Goal: Task Accomplishment & Management: Complete application form

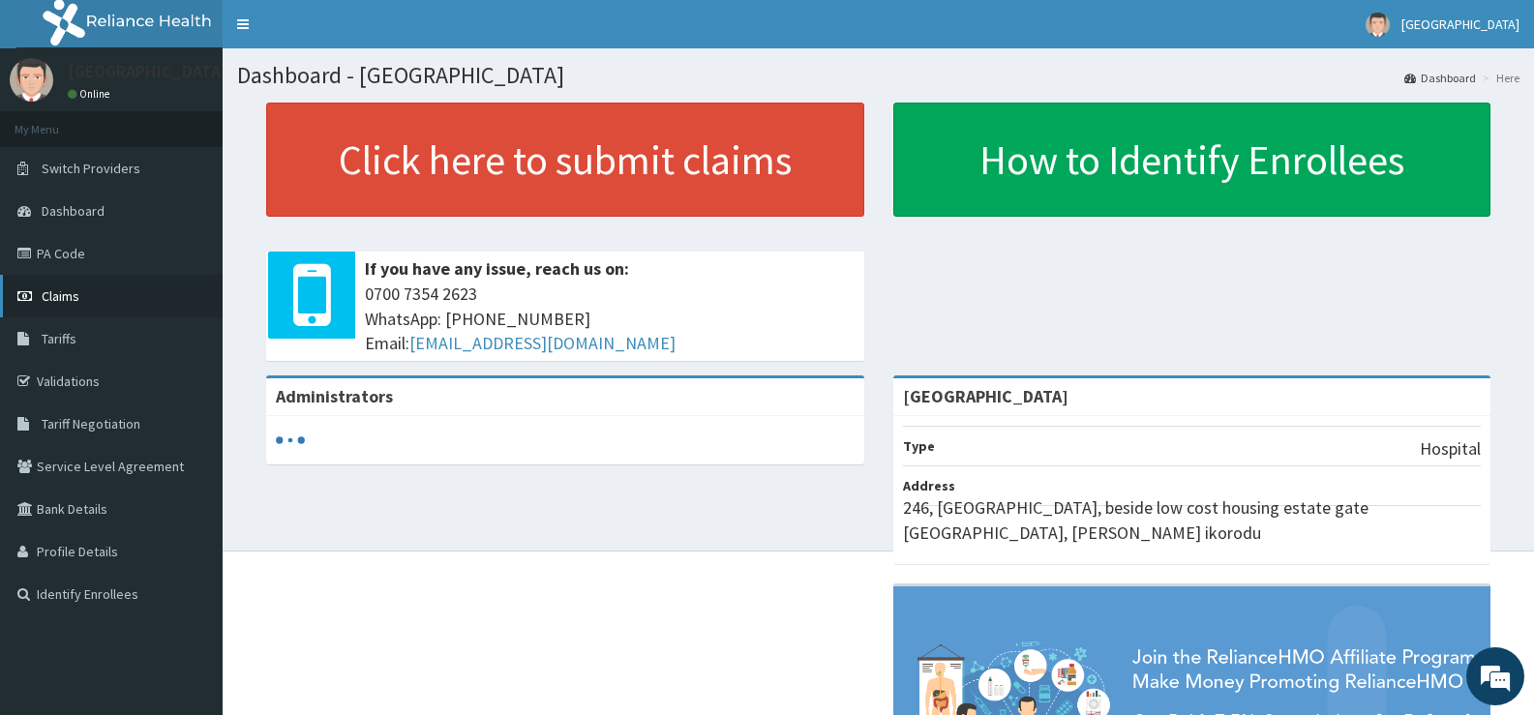
click at [60, 305] on link "Claims" at bounding box center [111, 296] width 223 height 43
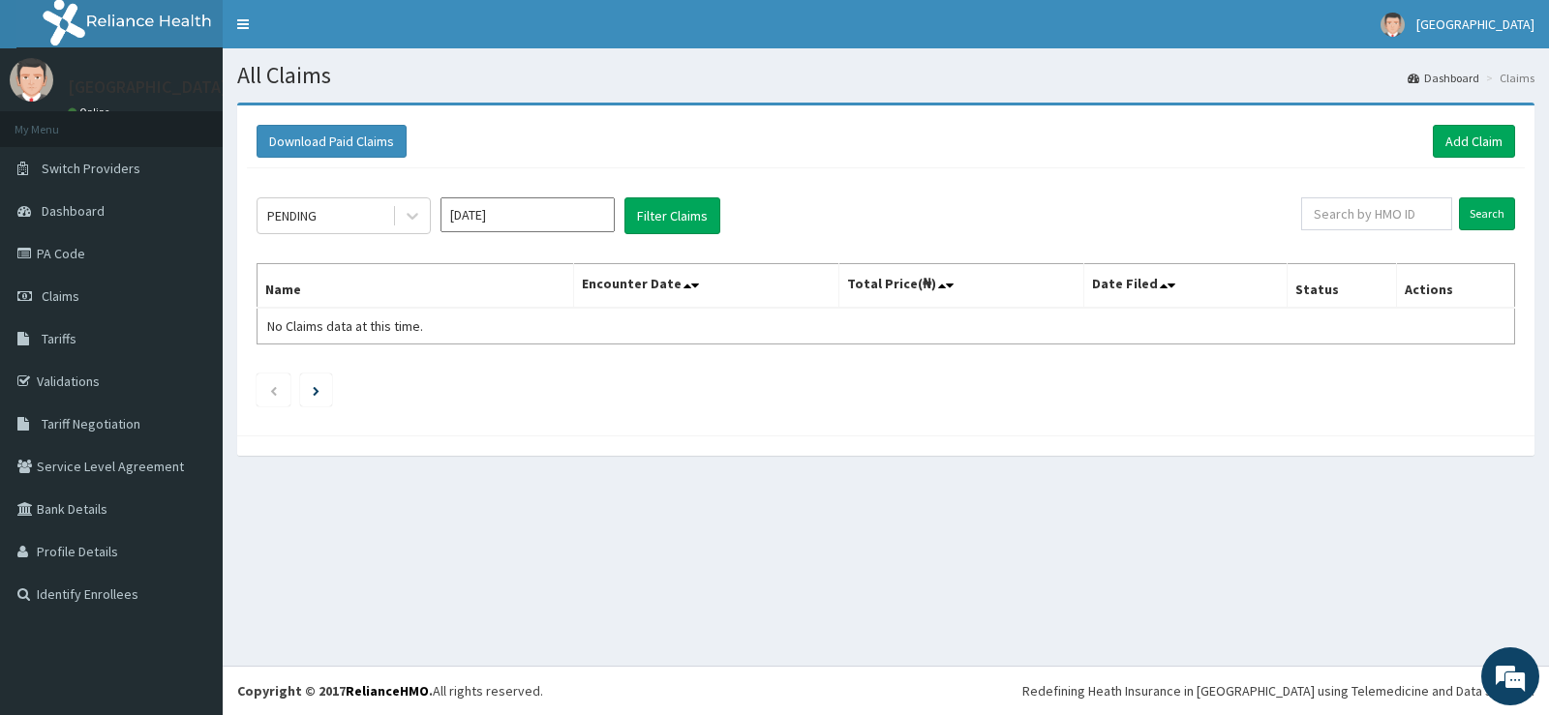
click at [60, 305] on link "Claims" at bounding box center [111, 296] width 223 height 43
click at [57, 293] on span "Claims" at bounding box center [61, 296] width 38 height 17
click at [58, 249] on link "PA Code" at bounding box center [111, 253] width 223 height 43
click at [1466, 142] on link "Add Claim" at bounding box center [1474, 141] width 82 height 33
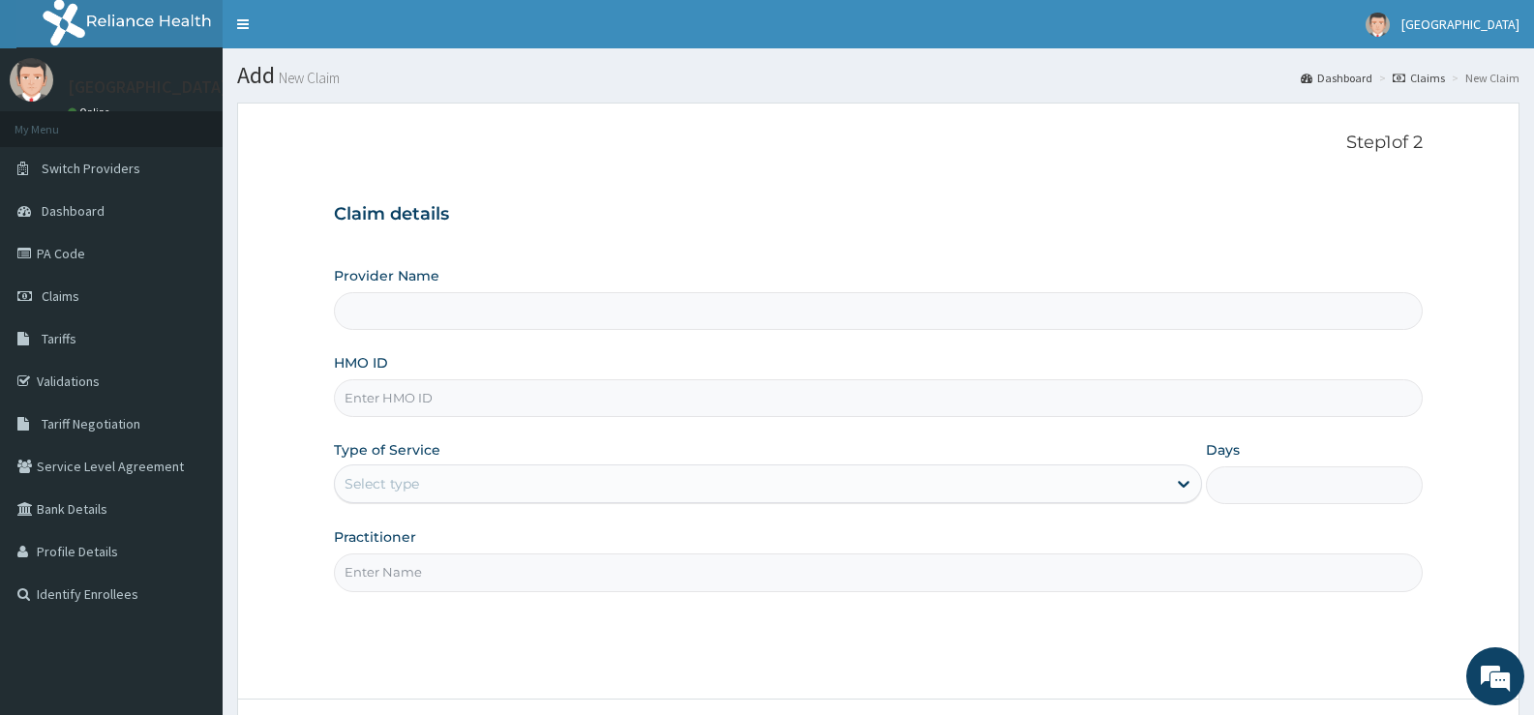
type input "[GEOGRAPHIC_DATA]"
click at [530, 393] on input "HMO ID" at bounding box center [878, 398] width 1089 height 38
paste input "lim/10004/F"
type input "lim/10004/F"
click at [569, 472] on div "Select type" at bounding box center [750, 484] width 831 height 31
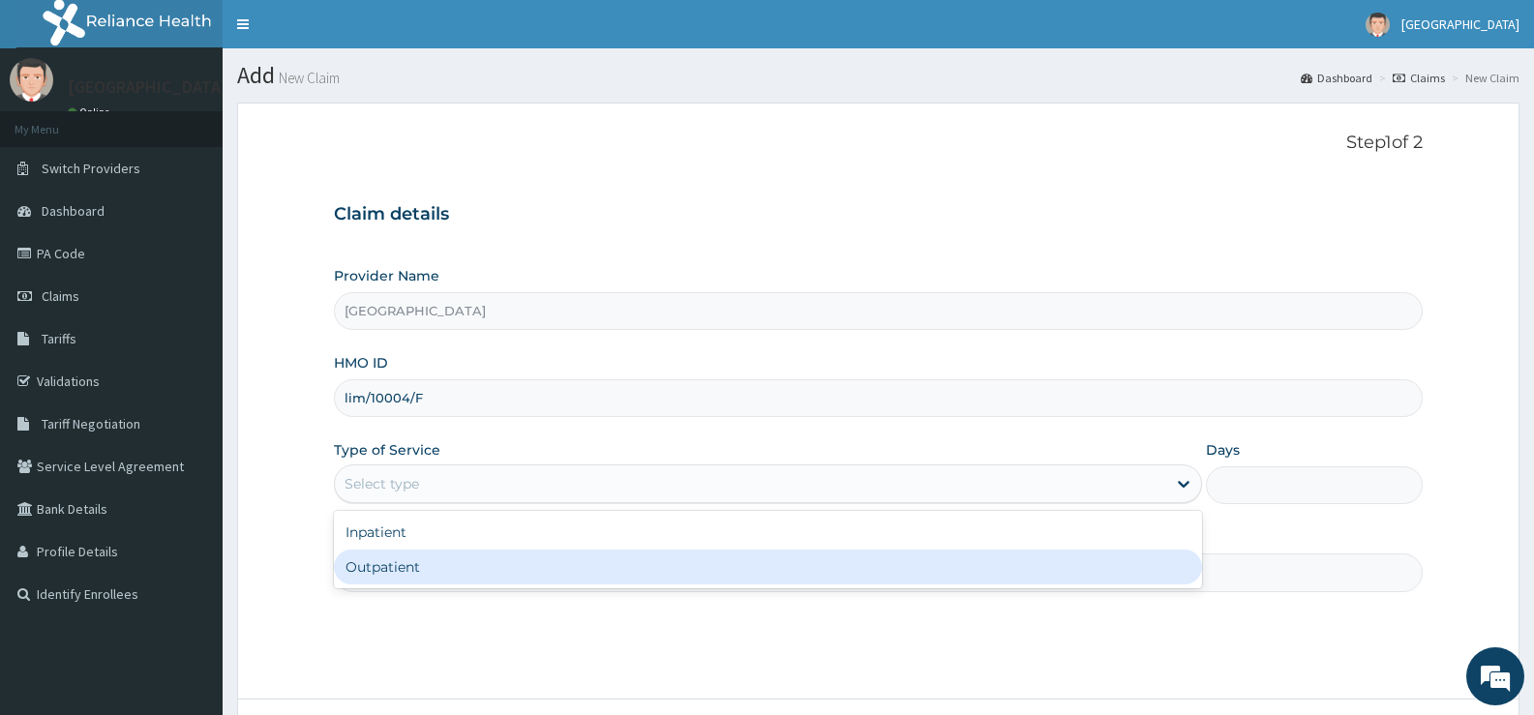
click at [565, 572] on div "Outpatient" at bounding box center [767, 567] width 867 height 35
type input "1"
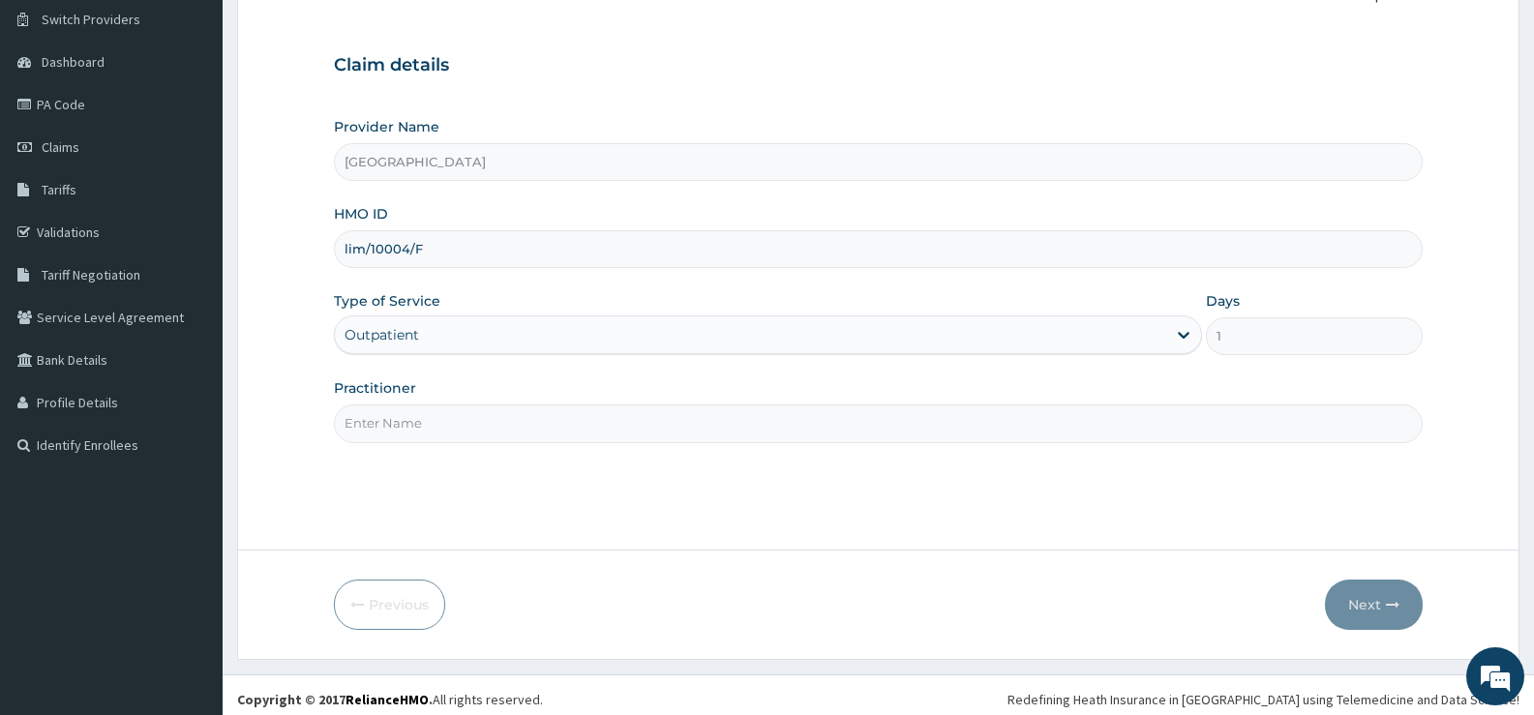
scroll to position [158, 0]
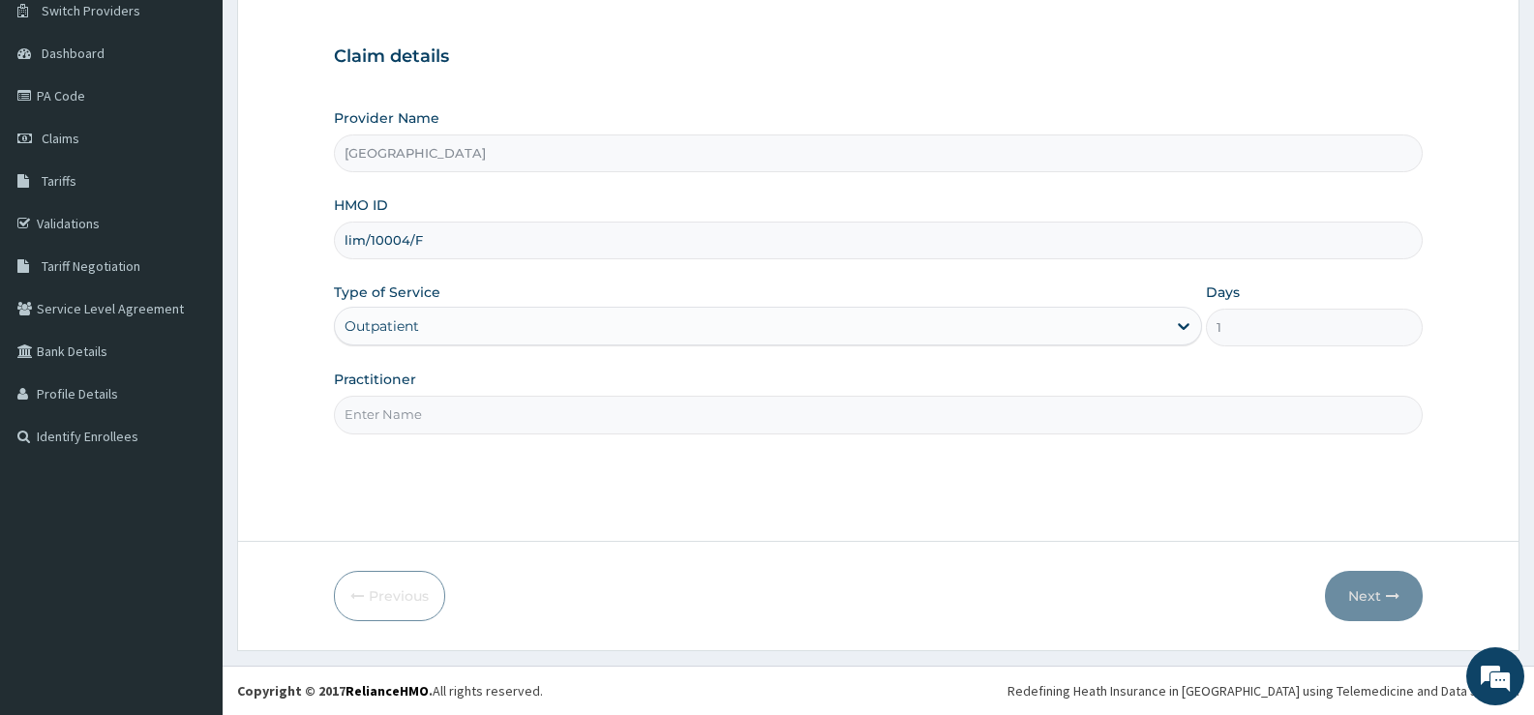
click at [639, 435] on div "Step 1 of 2 Claim details Provider Name [GEOGRAPHIC_DATA] HMO ID lim/10004/F Ty…" at bounding box center [878, 243] width 1089 height 536
click at [629, 416] on input "Practitioner" at bounding box center [878, 415] width 1089 height 38
type input "[PERSON_NAME]"
click at [1377, 605] on button "Next" at bounding box center [1374, 596] width 98 height 50
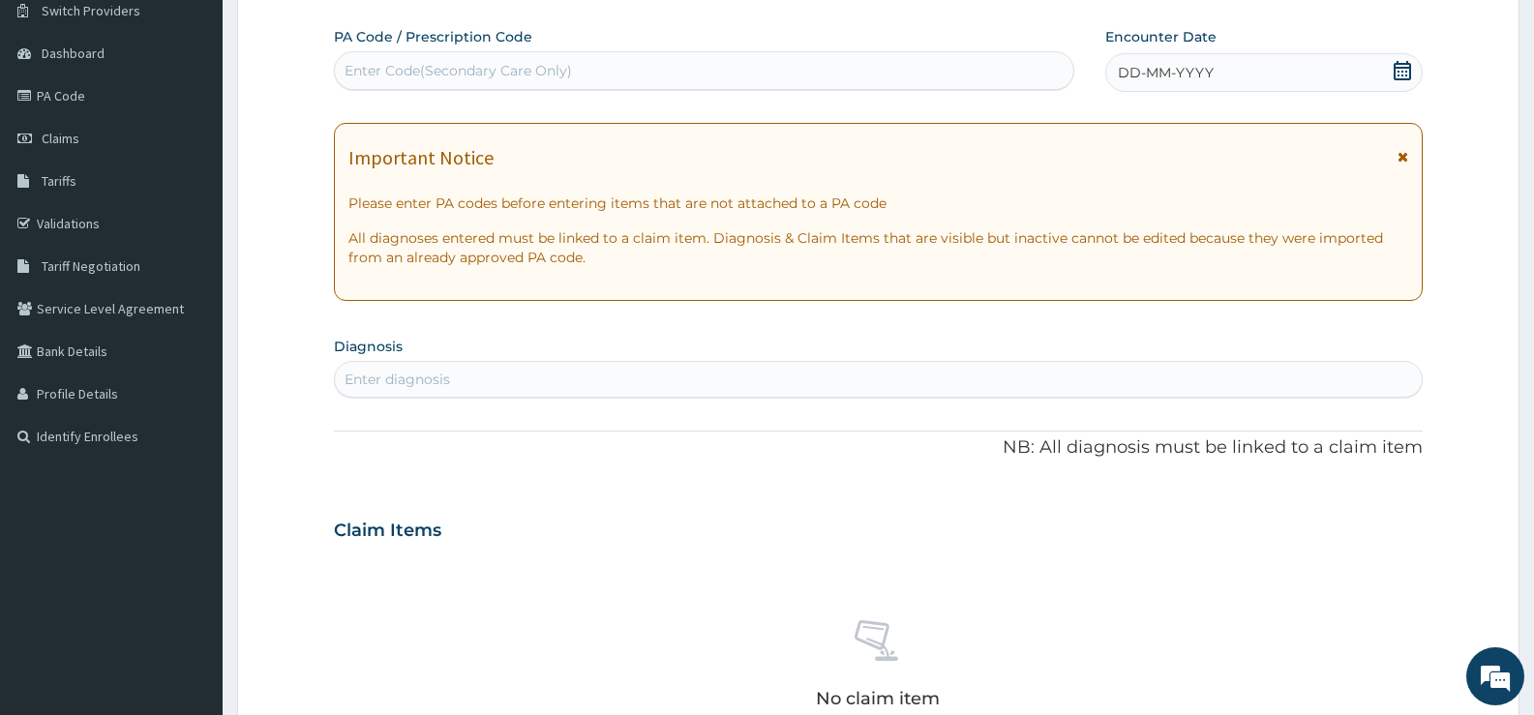
click at [449, 372] on div "Enter diagnosis" at bounding box center [398, 379] width 106 height 19
type input "[MEDICAL_DATA]"
drag, startPoint x: 436, startPoint y: 379, endPoint x: 305, endPoint y: 379, distance: 130.7
click at [305, 379] on form "Step 2 of 2 PA Code / Prescription Code Enter Code(Secondary Care Only) Encount…" at bounding box center [878, 557] width 1283 height 1224
type input "u"
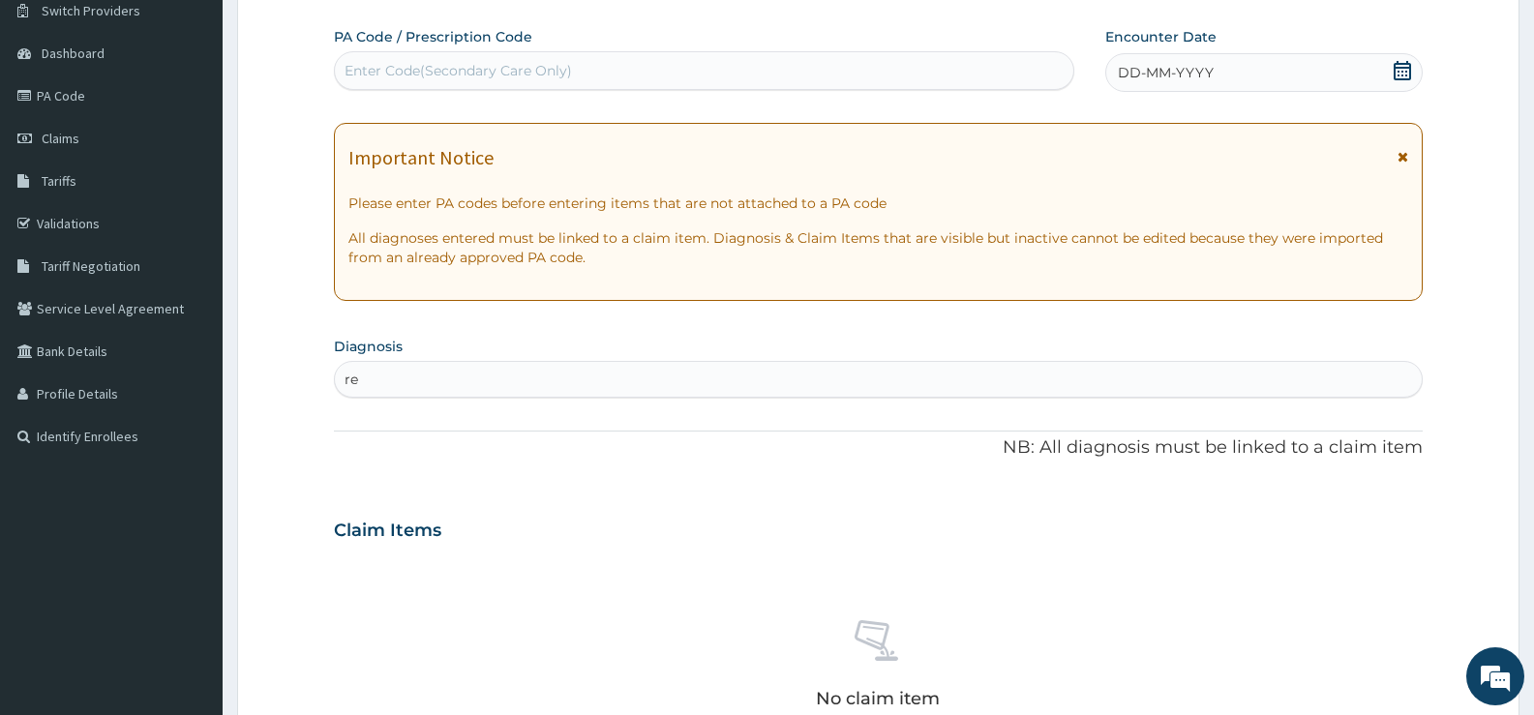
type input "r"
type input "acute u"
